Goal: Use online tool/utility: Utilize a website feature to perform a specific function

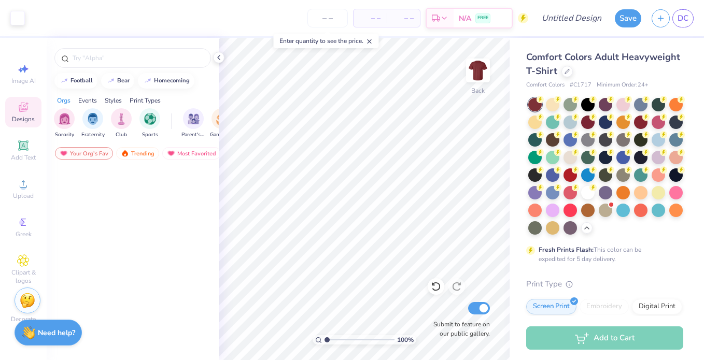
scroll to position [863, 0]
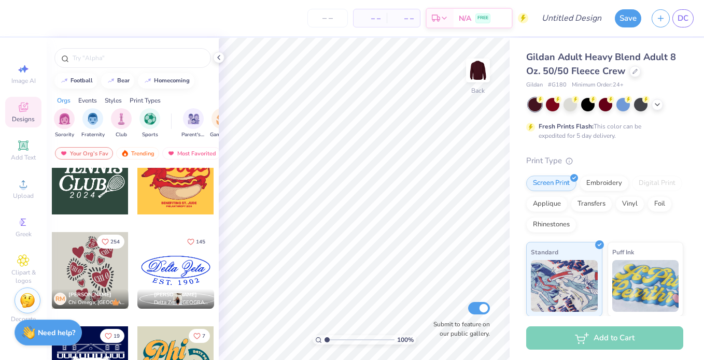
scroll to position [901, 0]
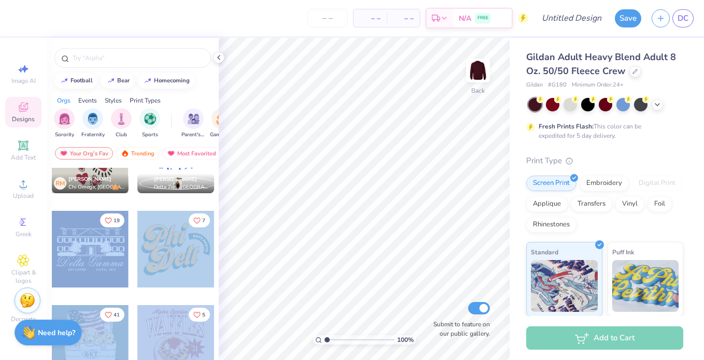
click at [391, 213] on div "– – Per Item – – Total Est. Delivery N/A FREE Design Title Save DC Image AI Des…" at bounding box center [352, 180] width 704 height 360
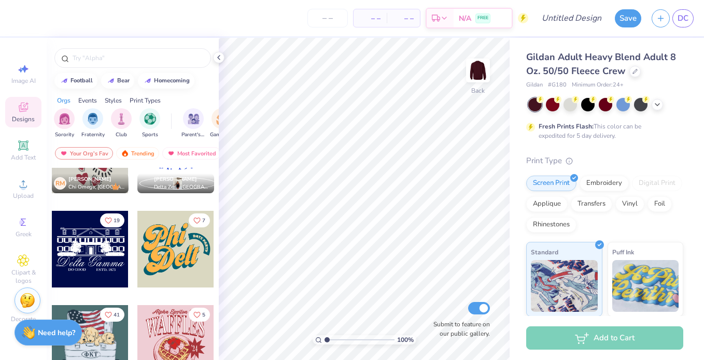
click at [90, 277] on div at bounding box center [90, 249] width 77 height 77
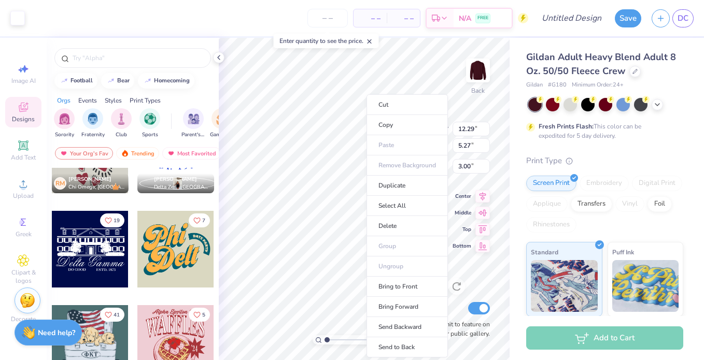
click at [367, 144] on ul "Cut Copy Paste Remove Background Duplicate Select All Delete Group Ungroup Brin…" at bounding box center [407, 225] width 81 height 263
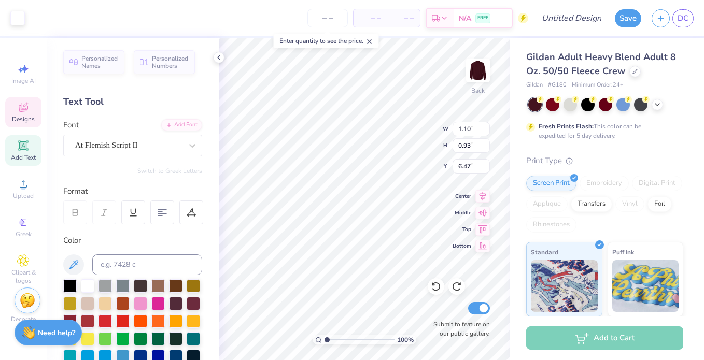
type input "12.27"
type input "2.08"
type input "8.01"
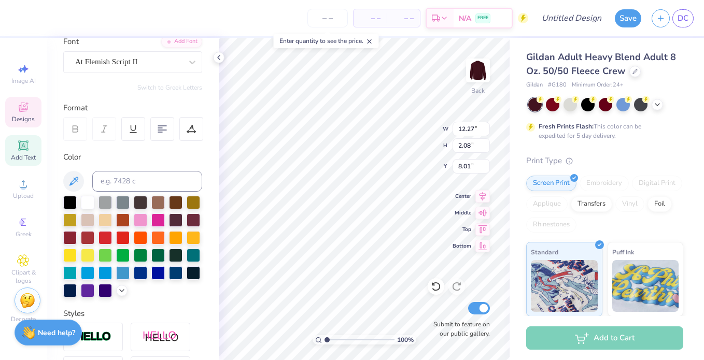
scroll to position [88, 0]
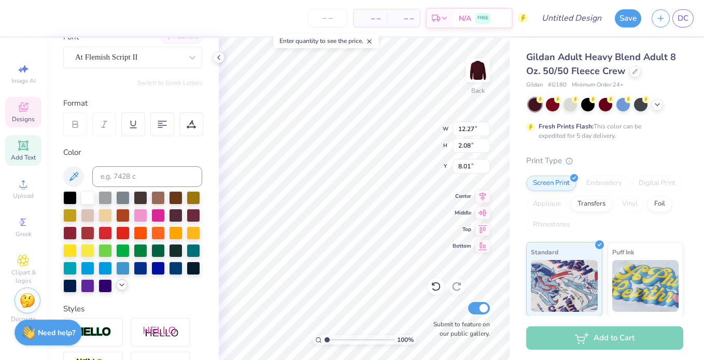
click at [123, 287] on icon at bounding box center [122, 285] width 8 height 8
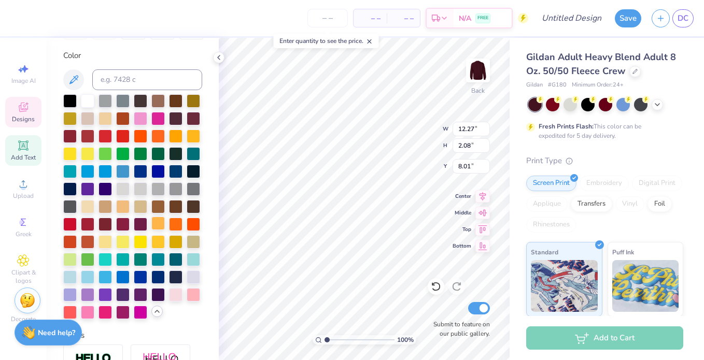
scroll to position [193, 0]
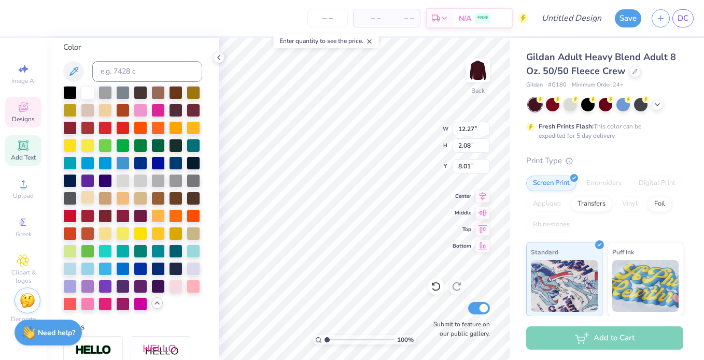
click at [89, 196] on div at bounding box center [87, 197] width 13 height 13
type input "12.57"
type input "2.00"
type input "8.25"
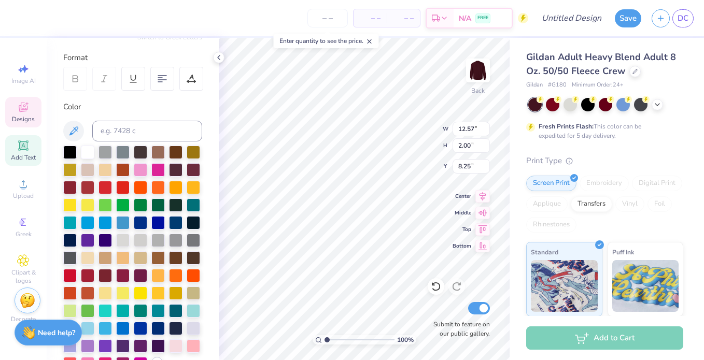
scroll to position [132, 0]
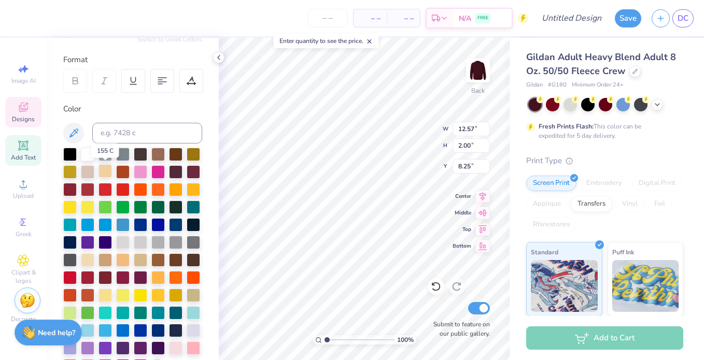
click at [106, 171] on div at bounding box center [105, 170] width 13 height 13
click at [88, 263] on div at bounding box center [87, 259] width 13 height 13
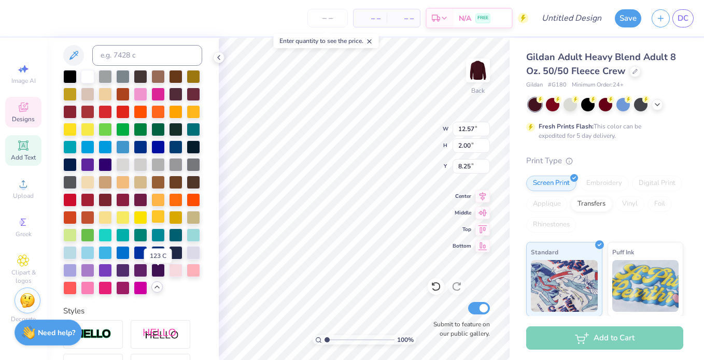
scroll to position [240, 0]
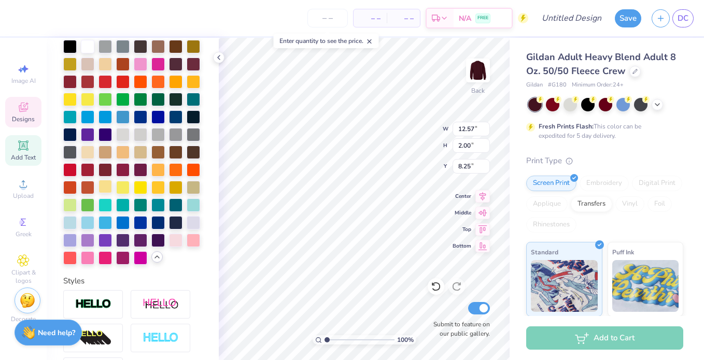
click at [105, 185] on div at bounding box center [105, 186] width 13 height 13
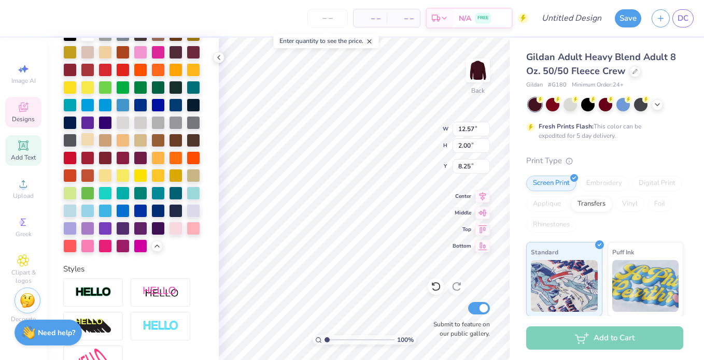
click at [91, 137] on div at bounding box center [87, 139] width 13 height 13
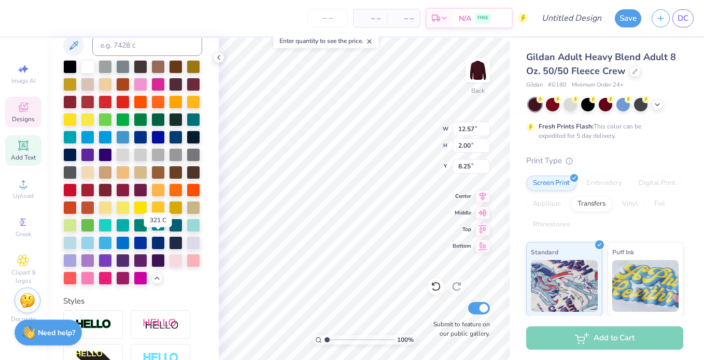
scroll to position [203, 0]
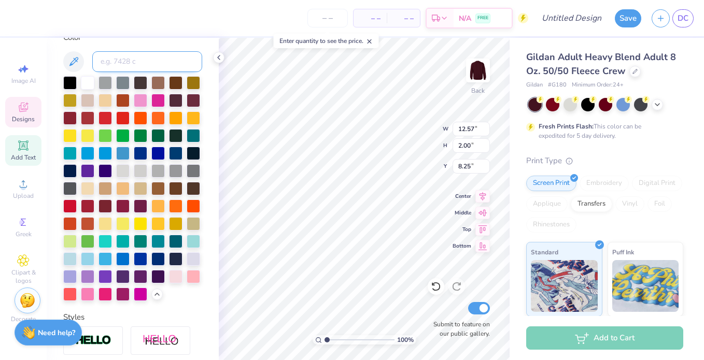
click at [124, 71] on input at bounding box center [147, 61] width 110 height 21
paste input "fdf7df"
type input "fdf7df"
click at [79, 62] on icon at bounding box center [73, 61] width 12 height 12
click at [85, 66] on div "fdf7df" at bounding box center [132, 61] width 139 height 21
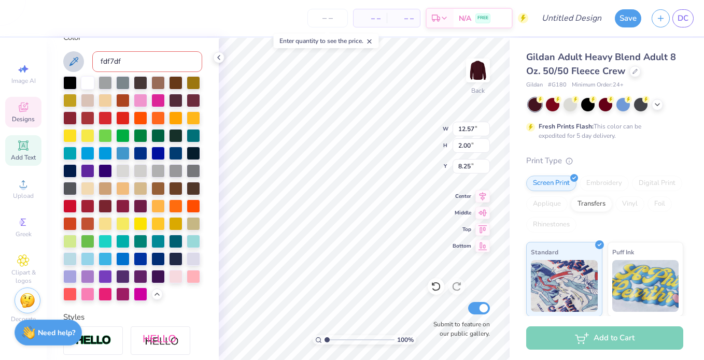
click at [116, 62] on input "fdf7df" at bounding box center [147, 61] width 110 height 21
type input "\"
click at [111, 44] on div "Color" at bounding box center [132, 167] width 139 height 270
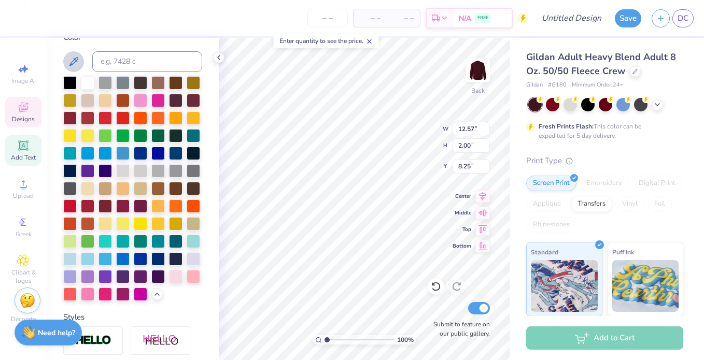
click at [74, 59] on icon at bounding box center [73, 61] width 9 height 9
click at [74, 64] on icon at bounding box center [73, 61] width 12 height 12
click at [104, 222] on div at bounding box center [105, 222] width 13 height 13
click at [88, 188] on div at bounding box center [87, 187] width 13 height 13
click at [103, 96] on div at bounding box center [105, 99] width 13 height 13
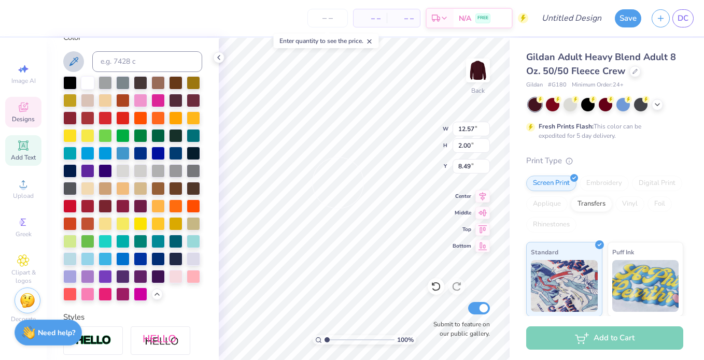
type input "12.27"
type input "2.05"
type input "8.47"
type input "12.57"
type input "2.00"
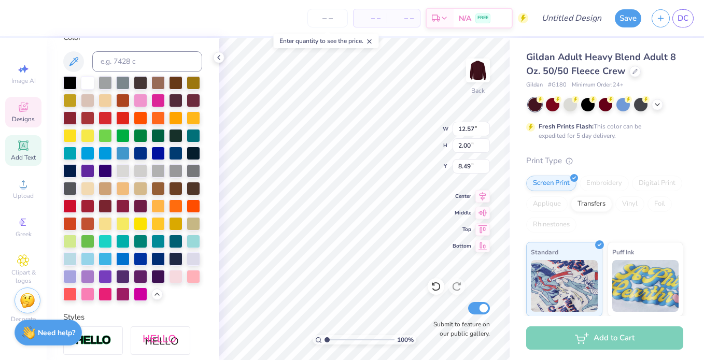
type input "8.52"
click at [89, 191] on div at bounding box center [87, 187] width 13 height 13
click at [103, 100] on div at bounding box center [105, 99] width 13 height 13
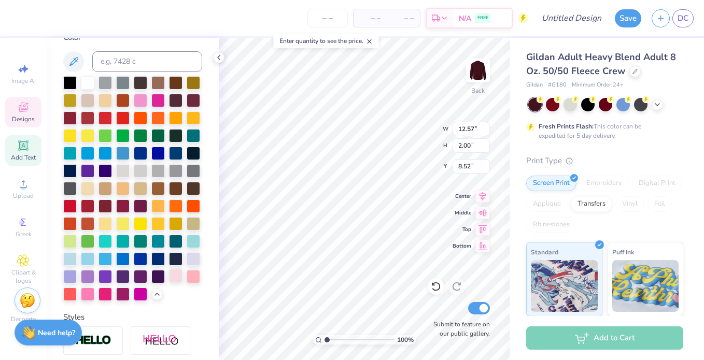
click at [177, 272] on div at bounding box center [175, 275] width 13 height 13
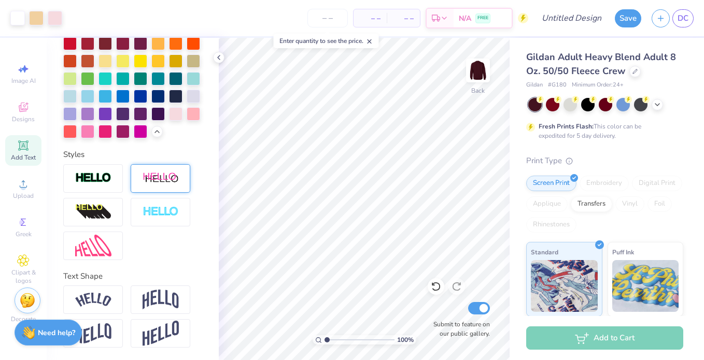
scroll to position [0, 0]
